Goal: Communication & Community: Answer question/provide support

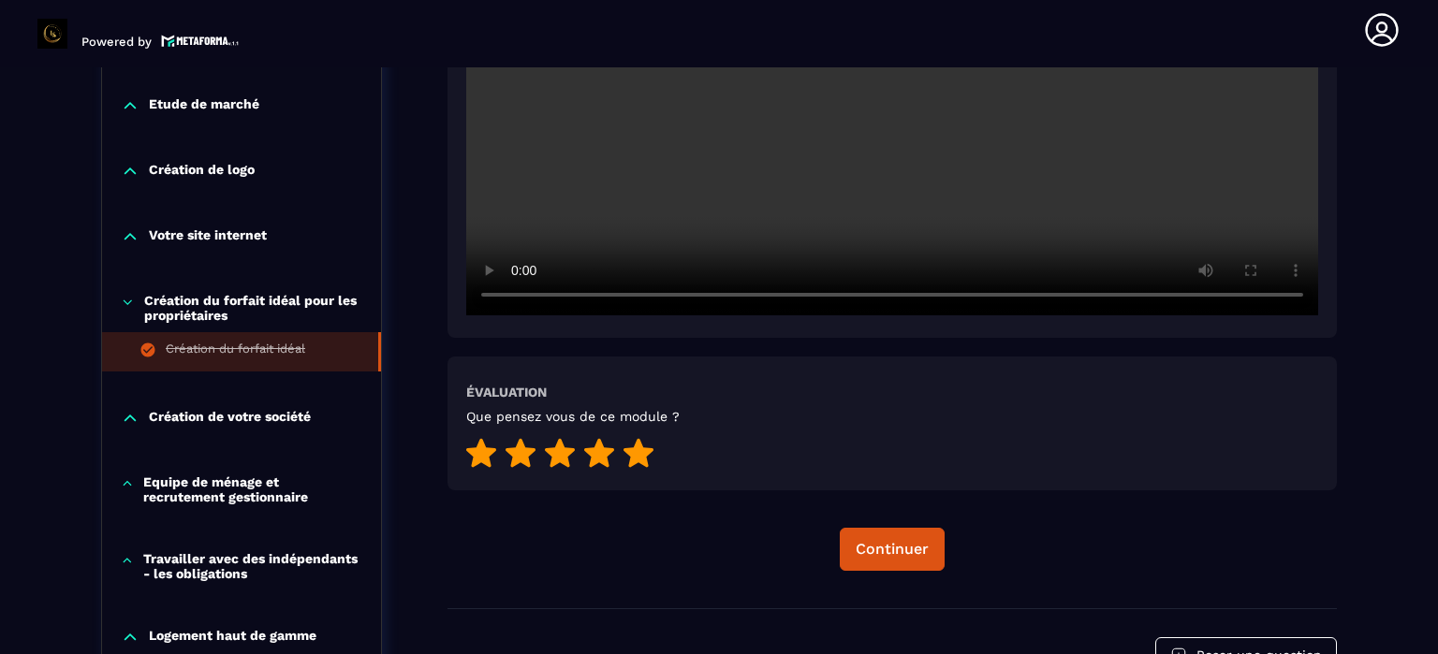
scroll to position [850, 0]
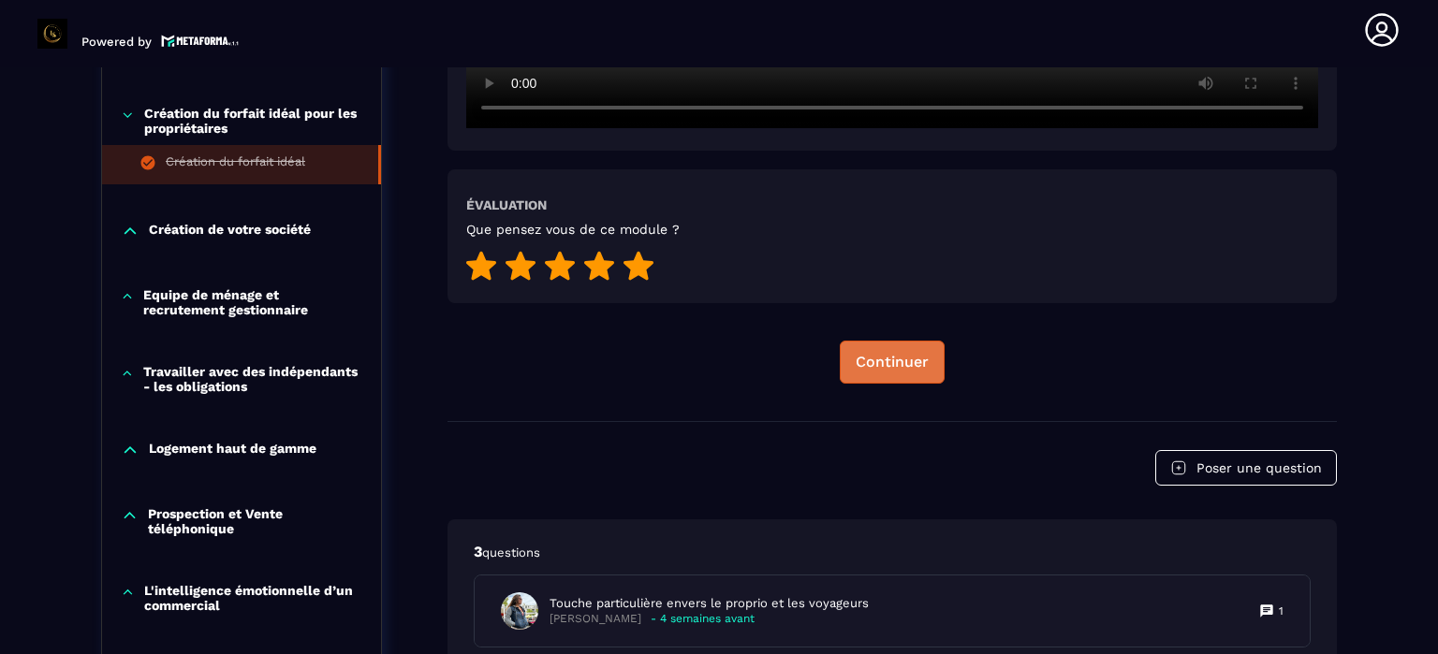
click at [901, 353] on div "Continuer" at bounding box center [891, 362] width 73 height 19
click at [895, 353] on div "Continuer" at bounding box center [891, 362] width 73 height 19
click at [191, 224] on p "Création de votre société" at bounding box center [230, 231] width 162 height 19
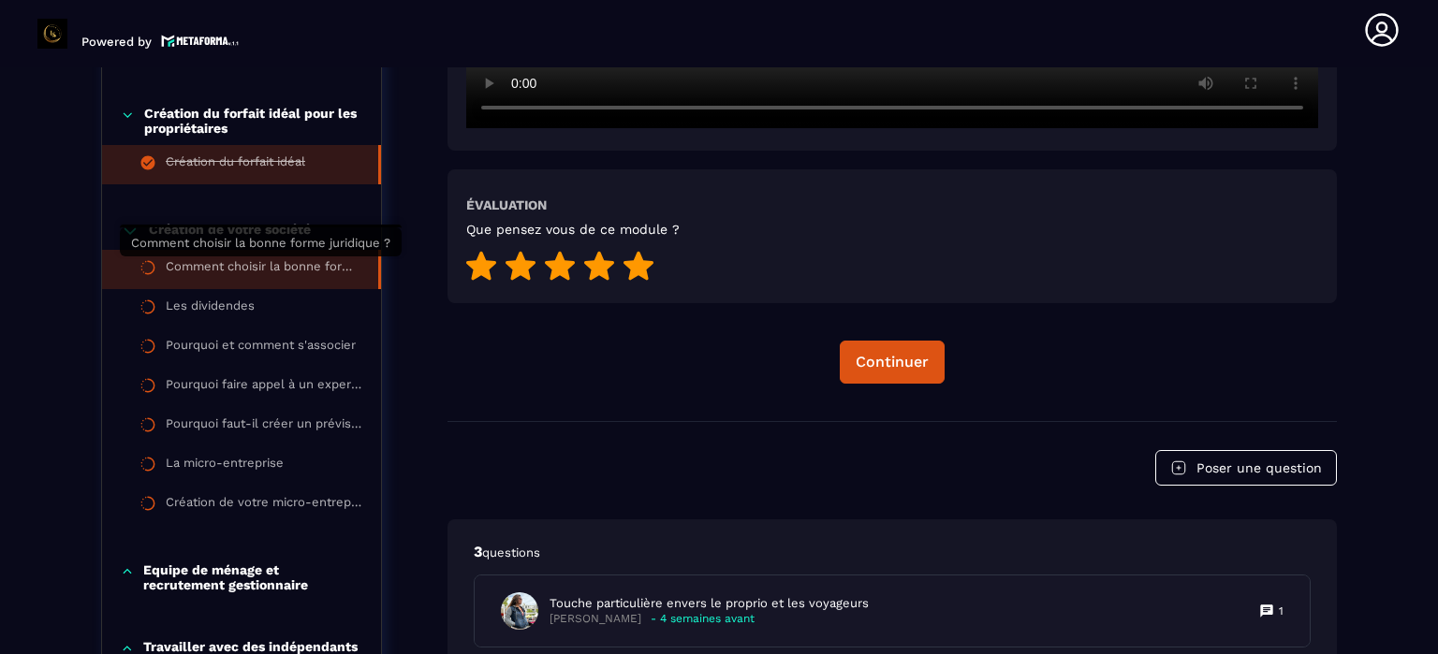
click at [250, 260] on div "Comment choisir la bonne forme juridique ?" at bounding box center [263, 269] width 194 height 21
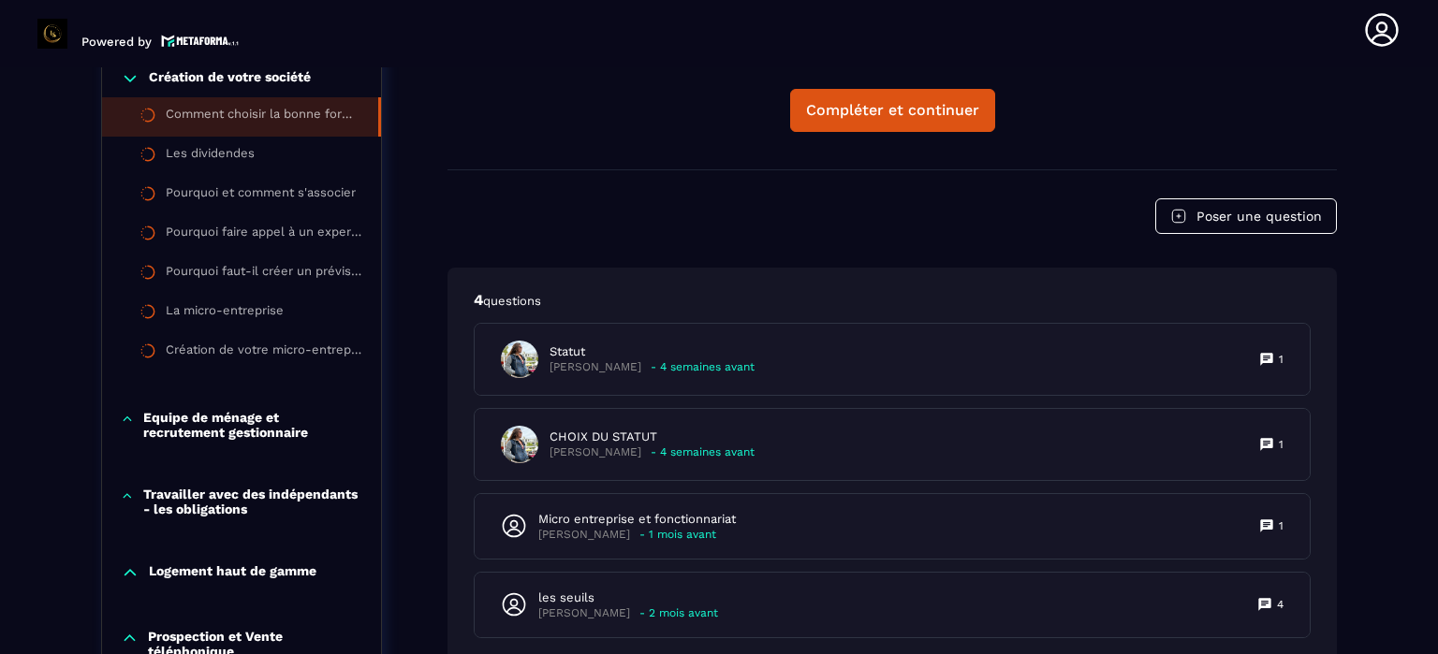
scroll to position [1037, 0]
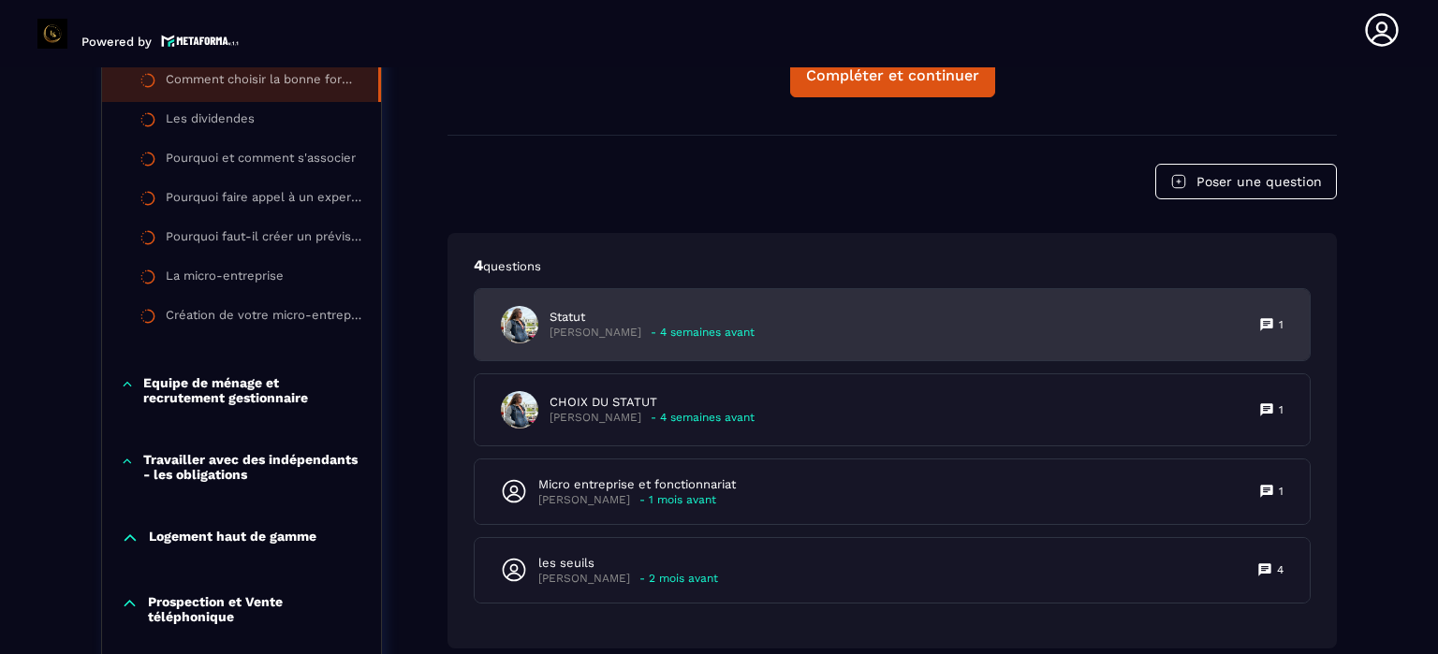
click at [587, 326] on p "[PERSON_NAME]" at bounding box center [595, 333] width 92 height 14
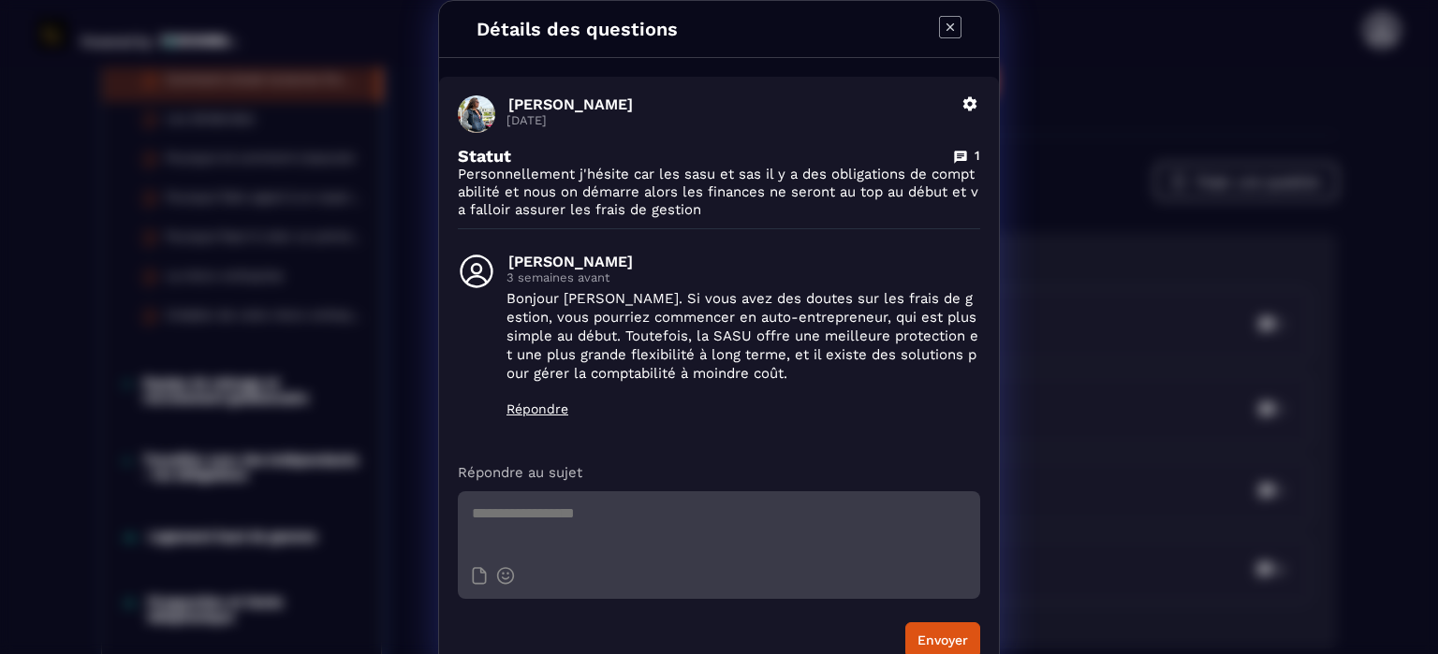
click at [945, 25] on icon "Modal window" at bounding box center [950, 27] width 22 height 22
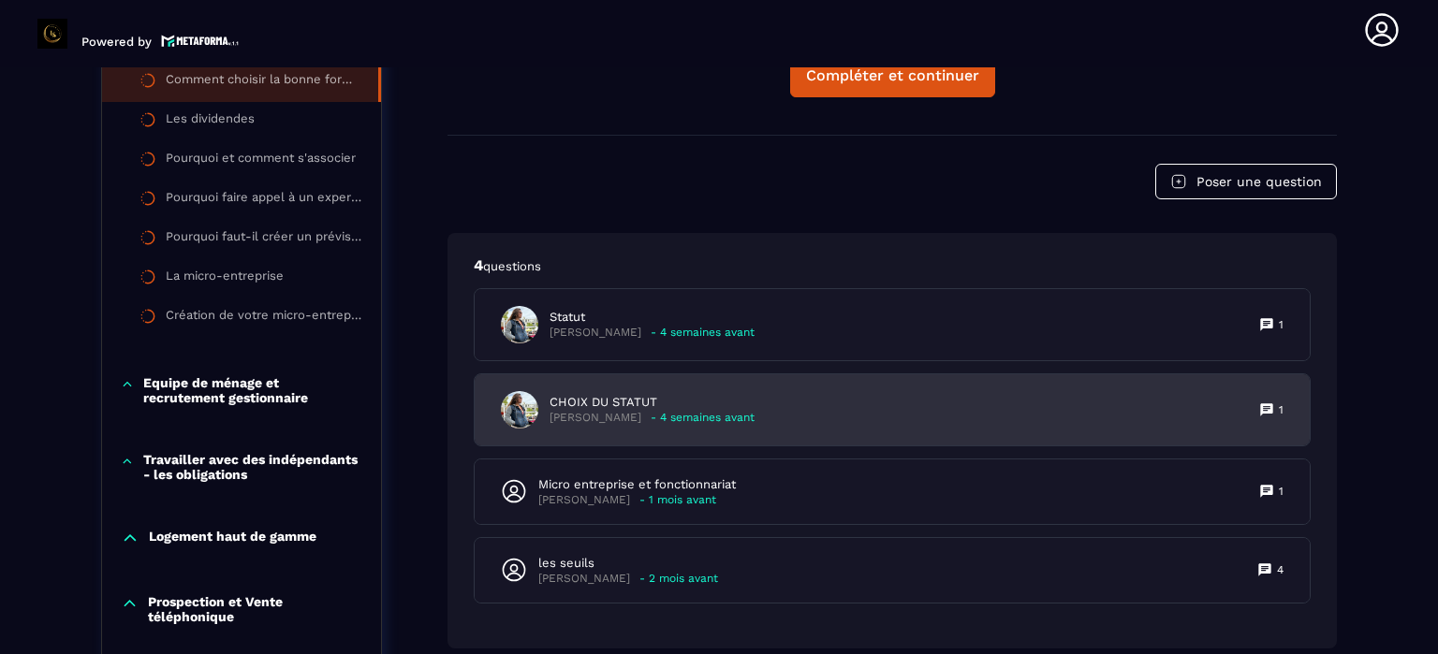
click at [641, 412] on p "[PERSON_NAME]" at bounding box center [595, 418] width 92 height 14
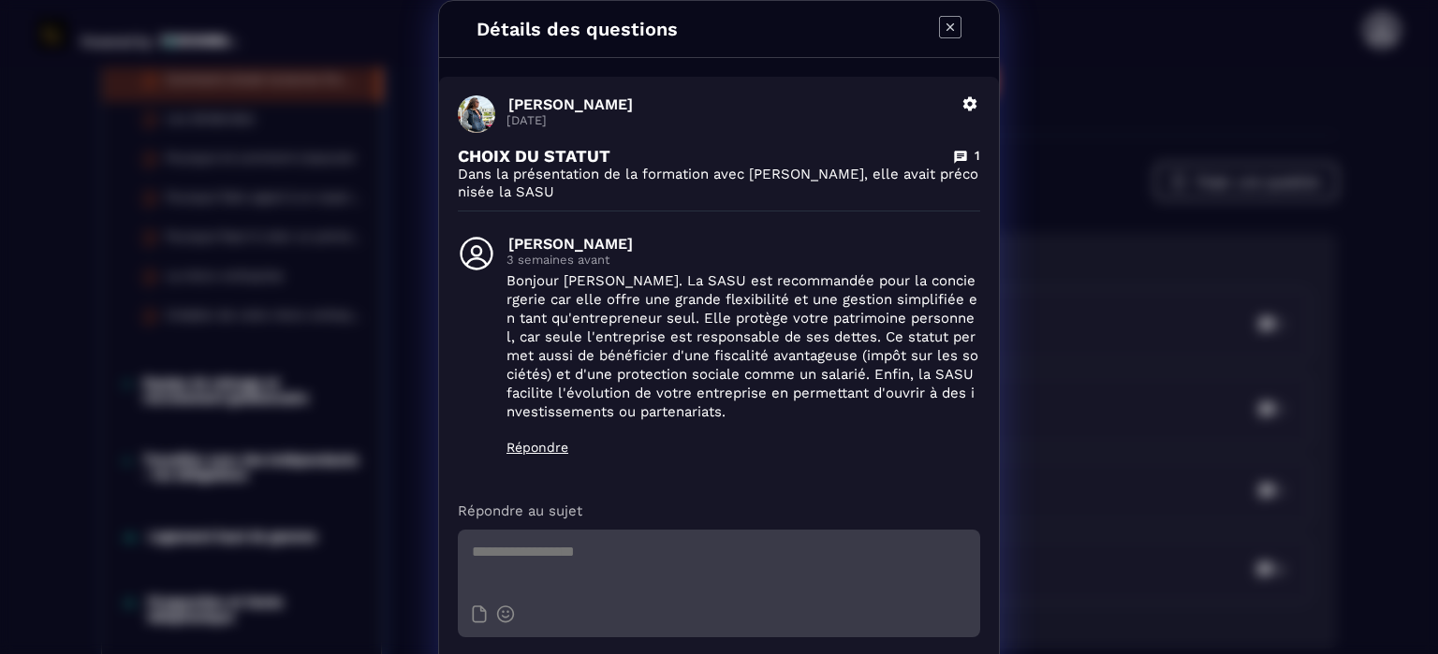
click at [943, 22] on icon "Modal window" at bounding box center [950, 27] width 22 height 22
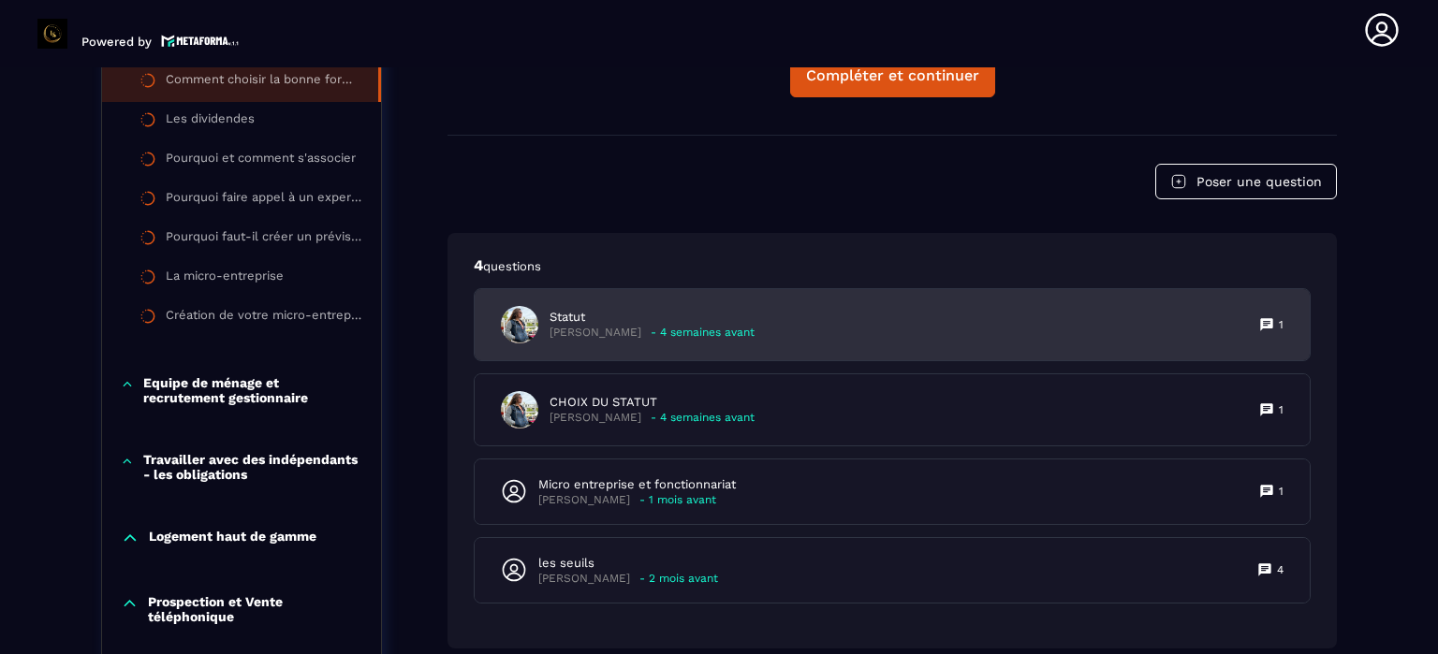
click at [641, 329] on p "[PERSON_NAME]" at bounding box center [595, 333] width 92 height 14
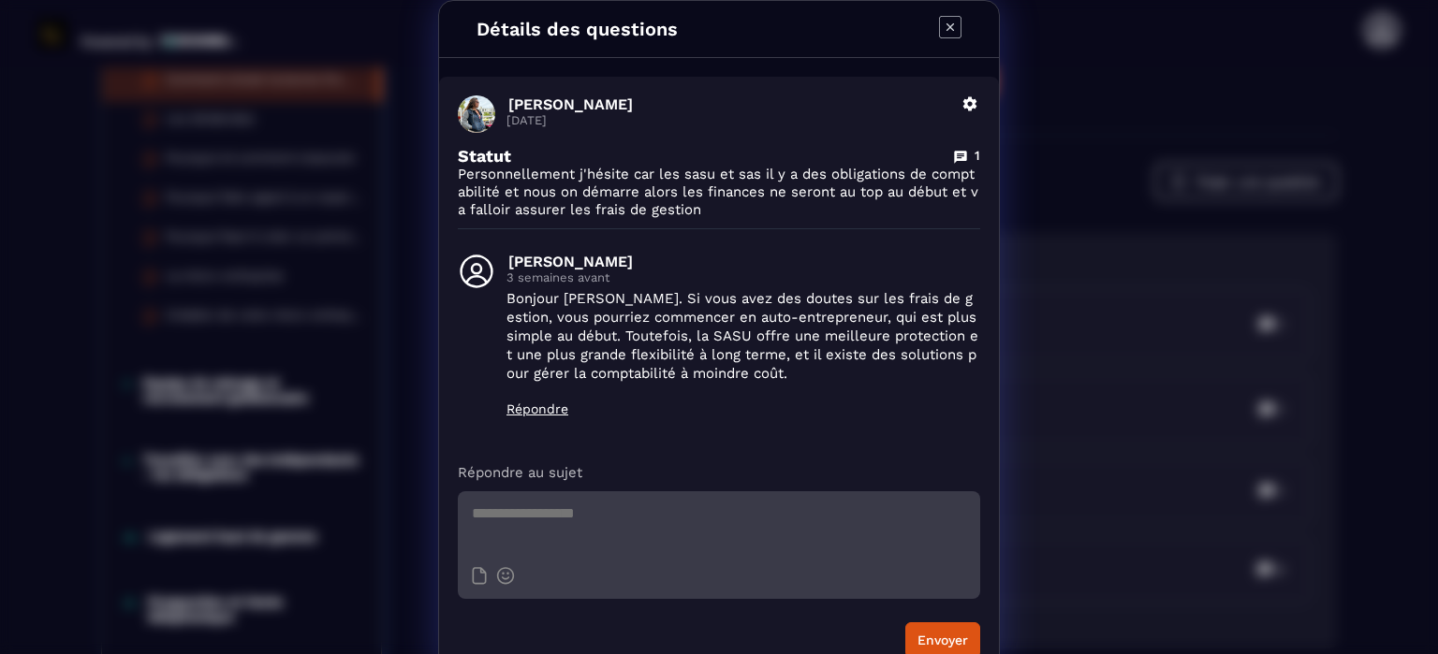
click at [737, 515] on textarea "Modal window" at bounding box center [719, 524] width 522 height 66
type textarea "*"
click at [531, 404] on p "Répondre" at bounding box center [743, 409] width 474 height 15
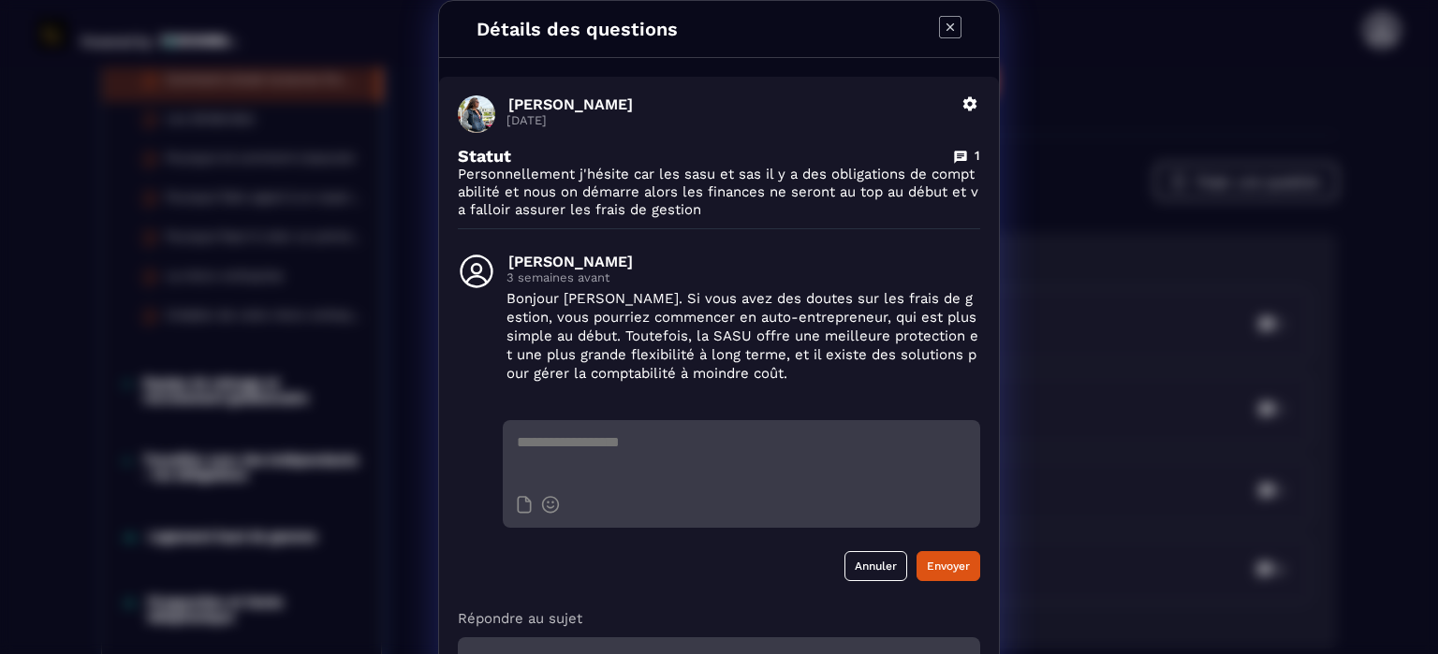
click at [536, 447] on textarea "Modal window" at bounding box center [741, 453] width 477 height 66
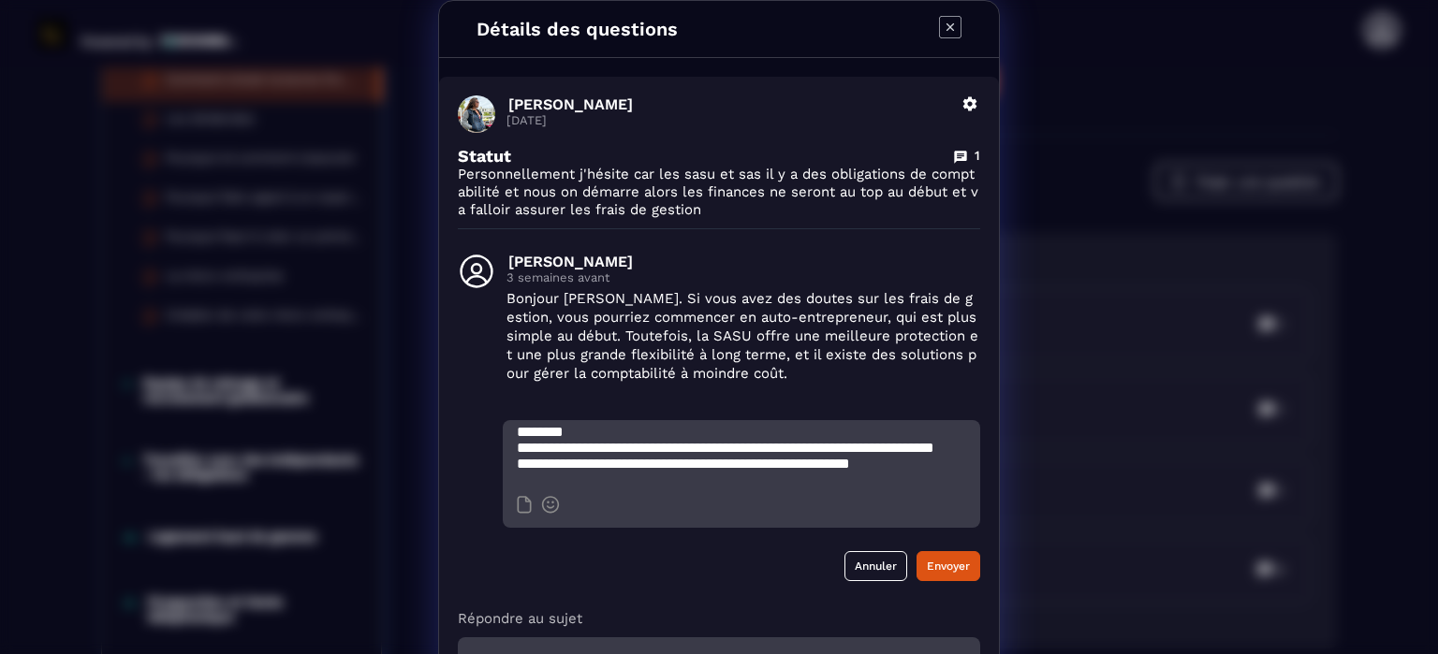
scroll to position [37, 0]
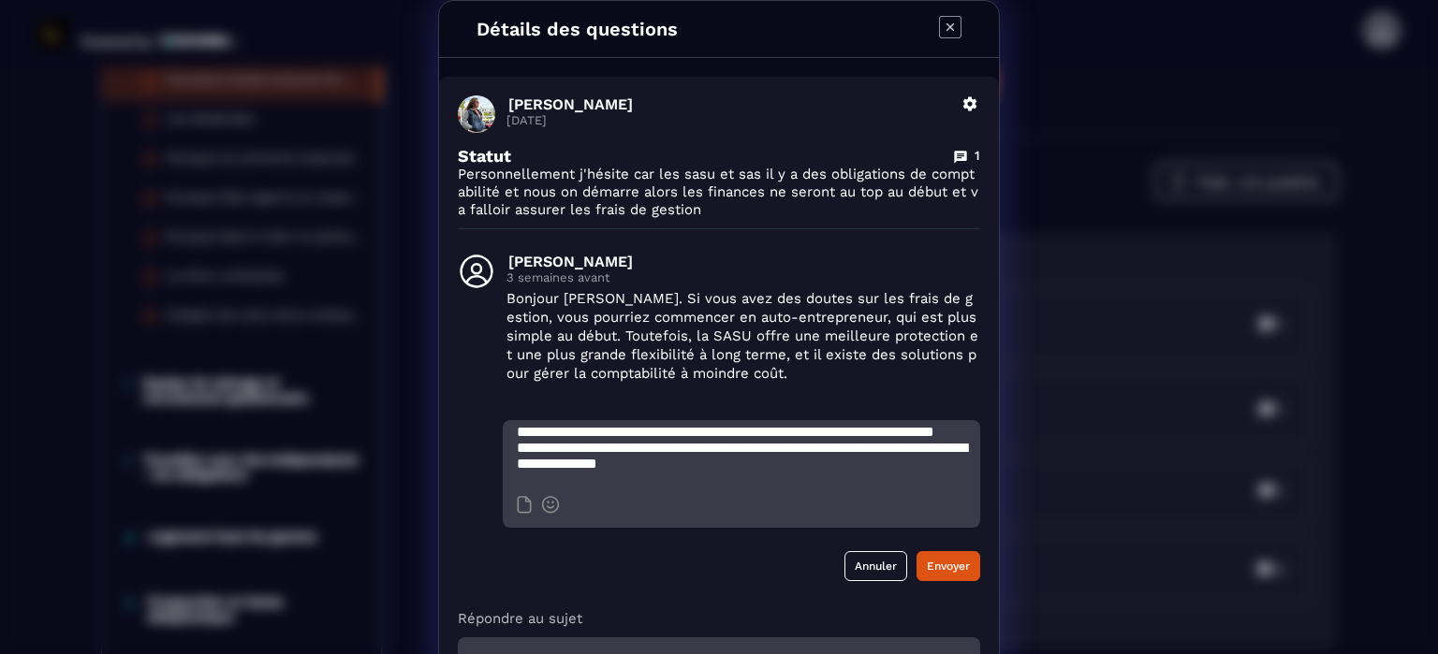
click at [525, 460] on textarea "**********" at bounding box center [741, 453] width 477 height 66
type textarea "**********"
click at [941, 563] on button "Envoyer" at bounding box center [948, 566] width 64 height 30
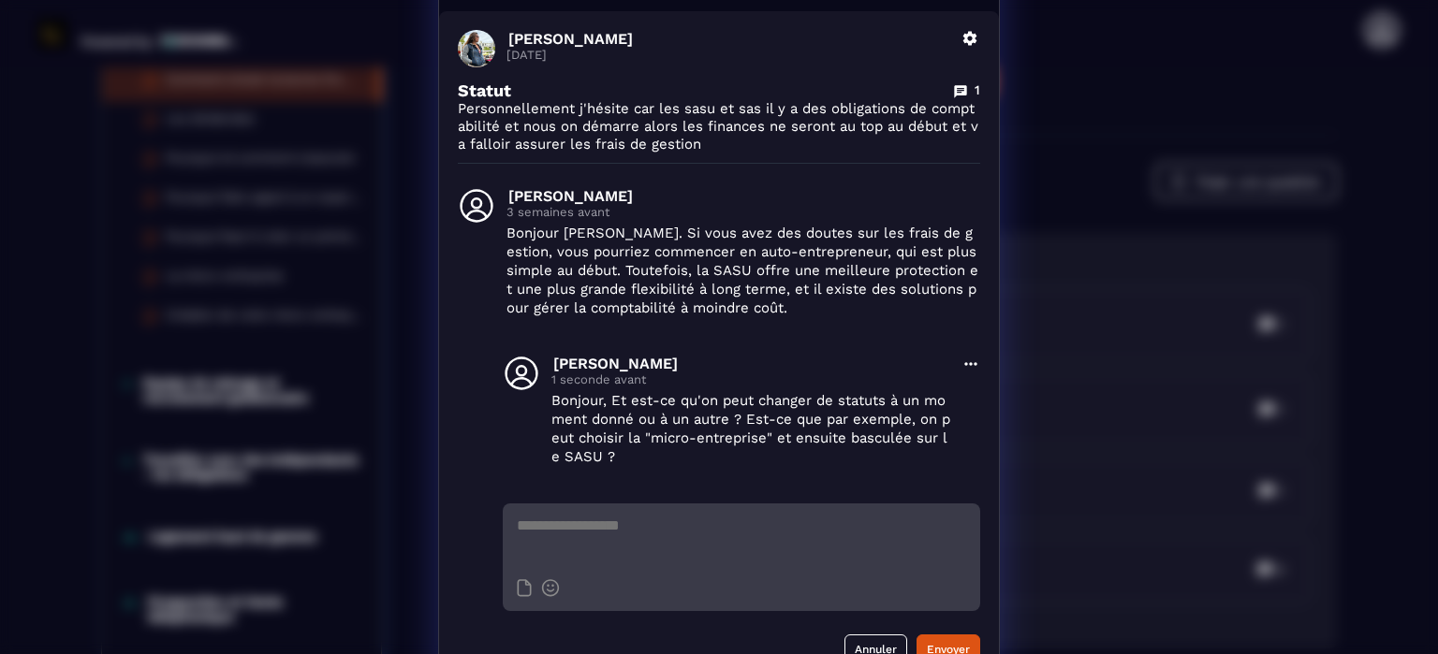
scroll to position [0, 0]
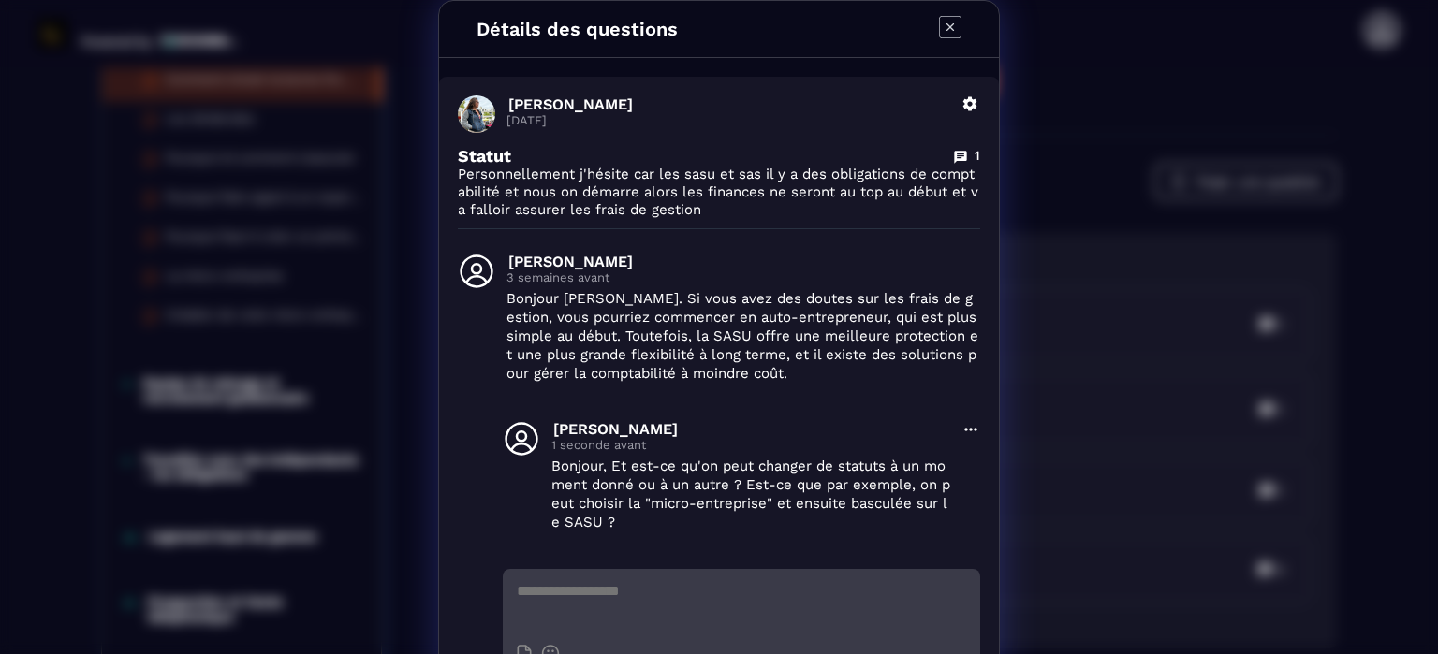
click at [946, 25] on icon "Modal window" at bounding box center [949, 26] width 7 height 7
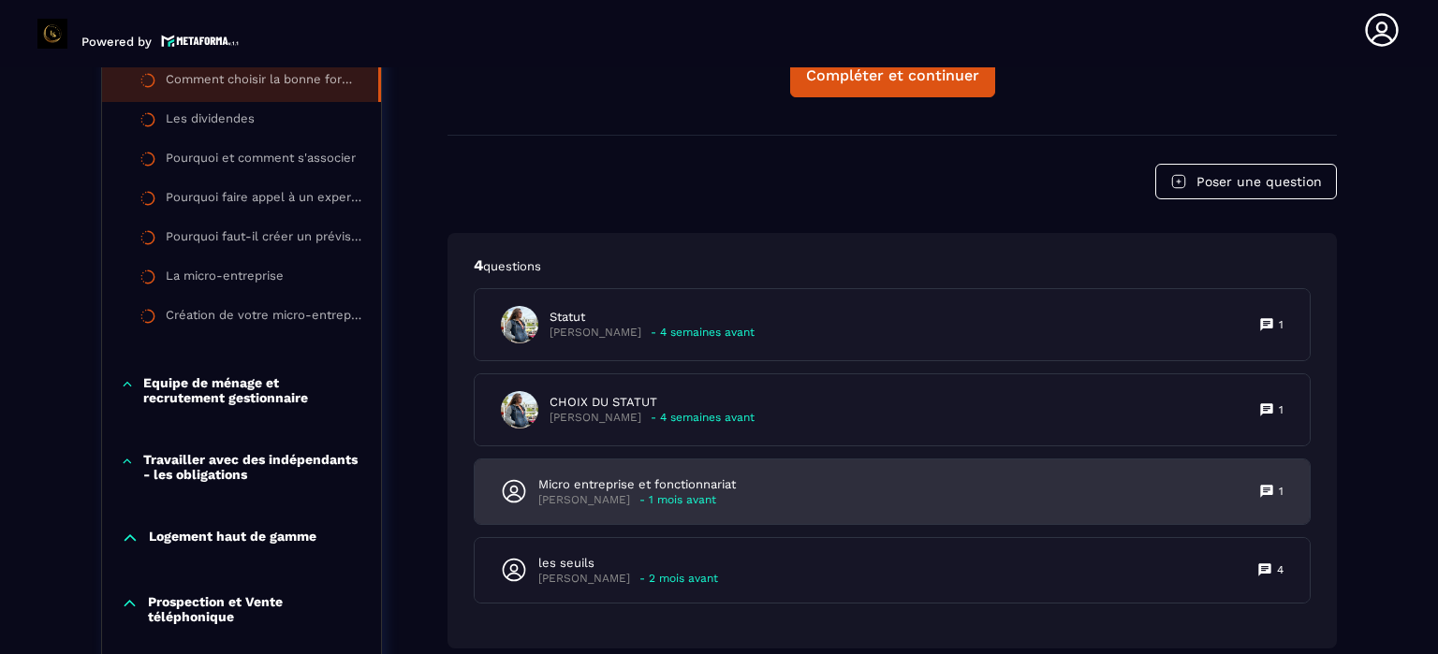
click at [607, 484] on p "Micro entreprise et fonctionnariat" at bounding box center [636, 484] width 197 height 17
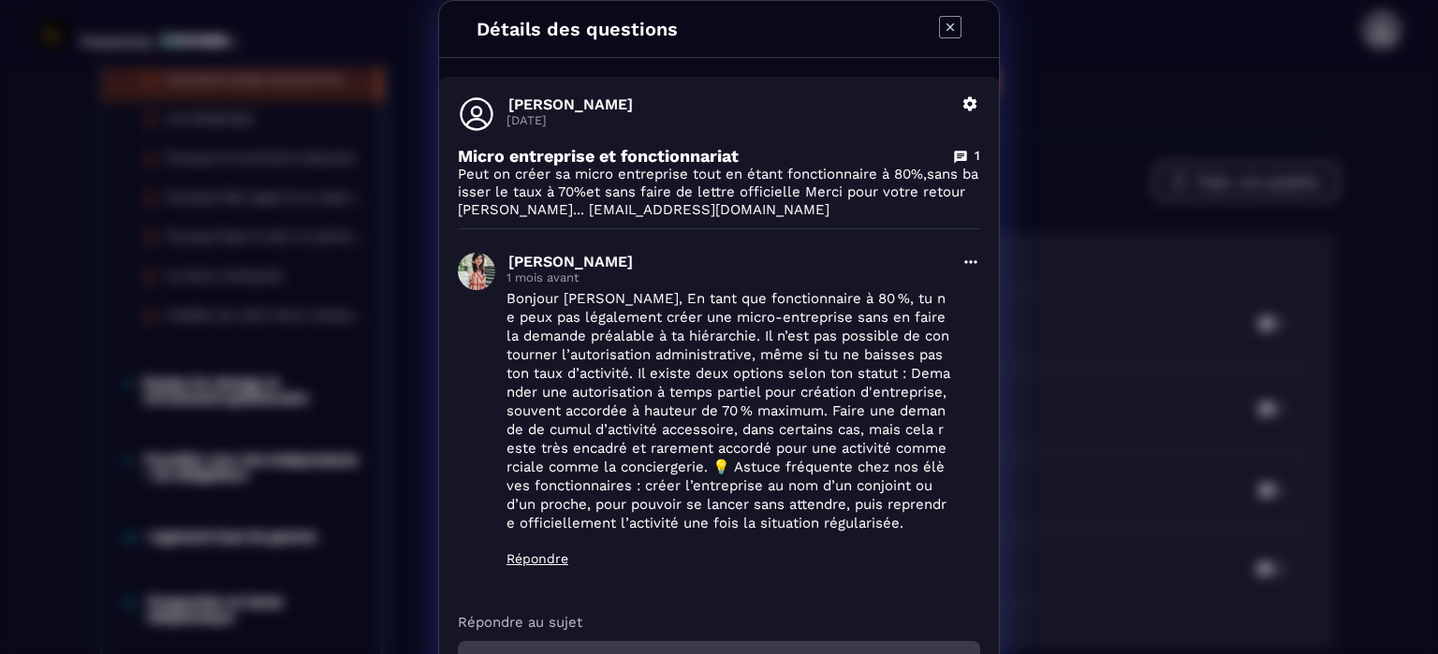
click at [943, 22] on icon "Modal window" at bounding box center [950, 27] width 22 height 22
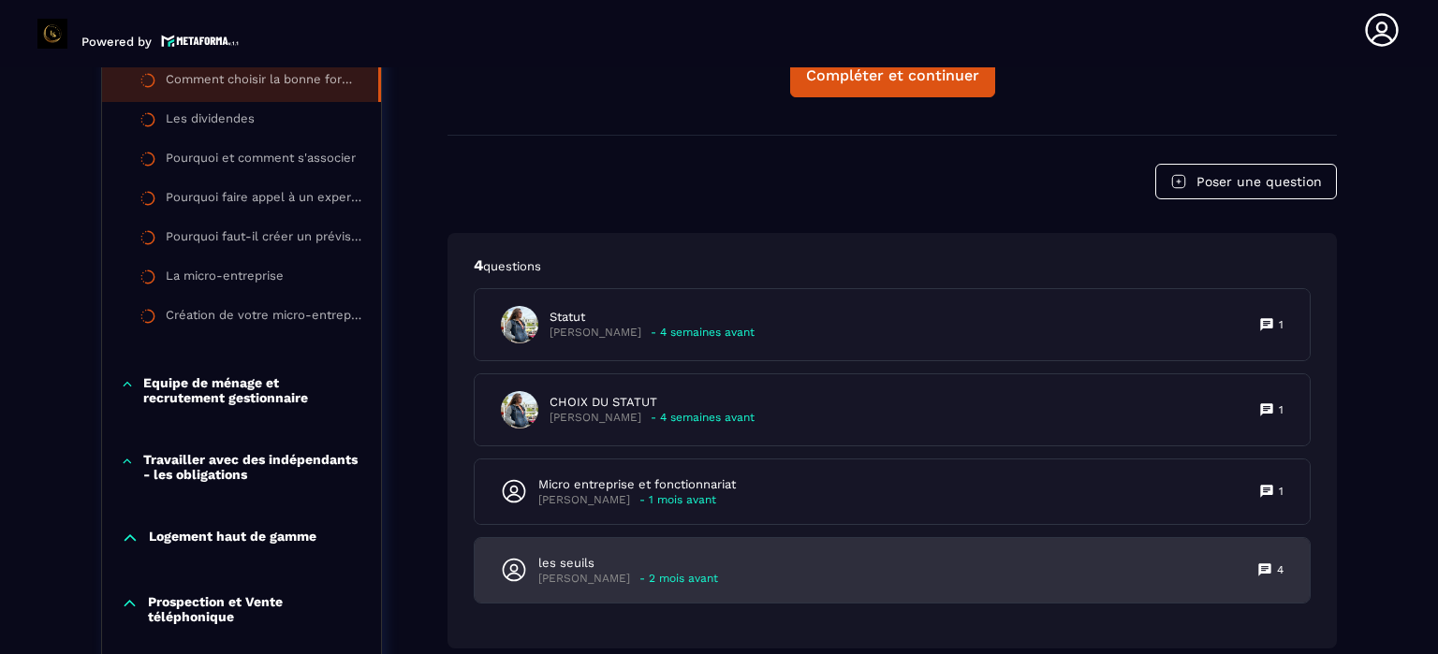
click at [639, 572] on p "- 2 mois avant" at bounding box center [678, 579] width 79 height 14
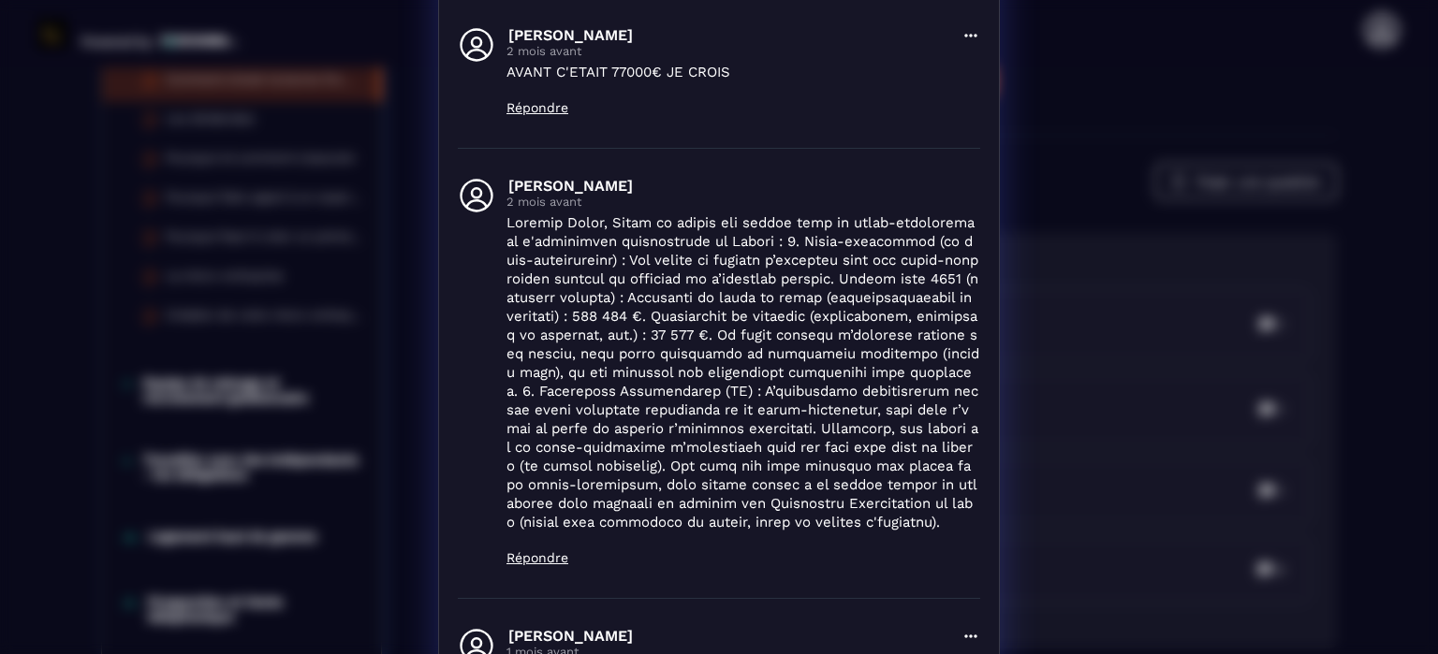
scroll to position [374, 0]
